Goal: Use online tool/utility: Utilize a website feature to perform a specific function

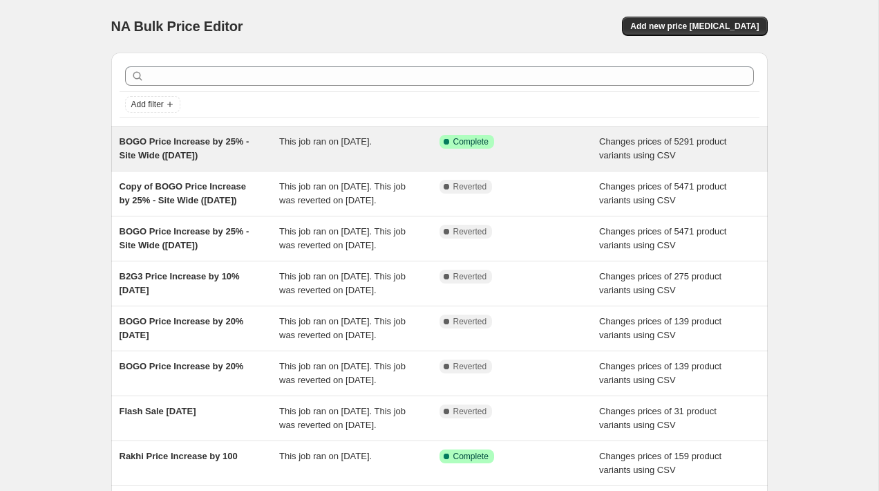
click at [203, 153] on span "BOGO Price Increase by 25% - Site Wide ([DATE])" at bounding box center [185, 148] width 130 height 24
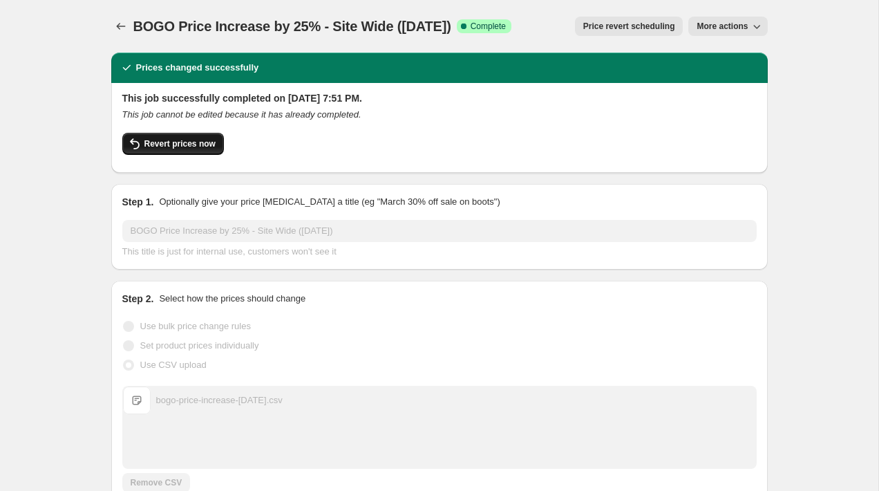
click at [149, 141] on span "Revert prices now" at bounding box center [179, 143] width 71 height 11
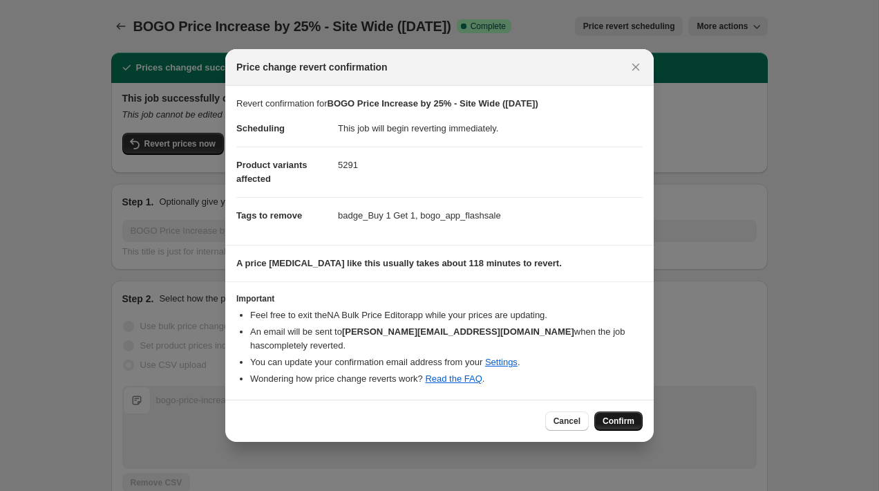
click at [632, 417] on span "Confirm" at bounding box center [619, 420] width 32 height 11
